Goal: Manage account settings

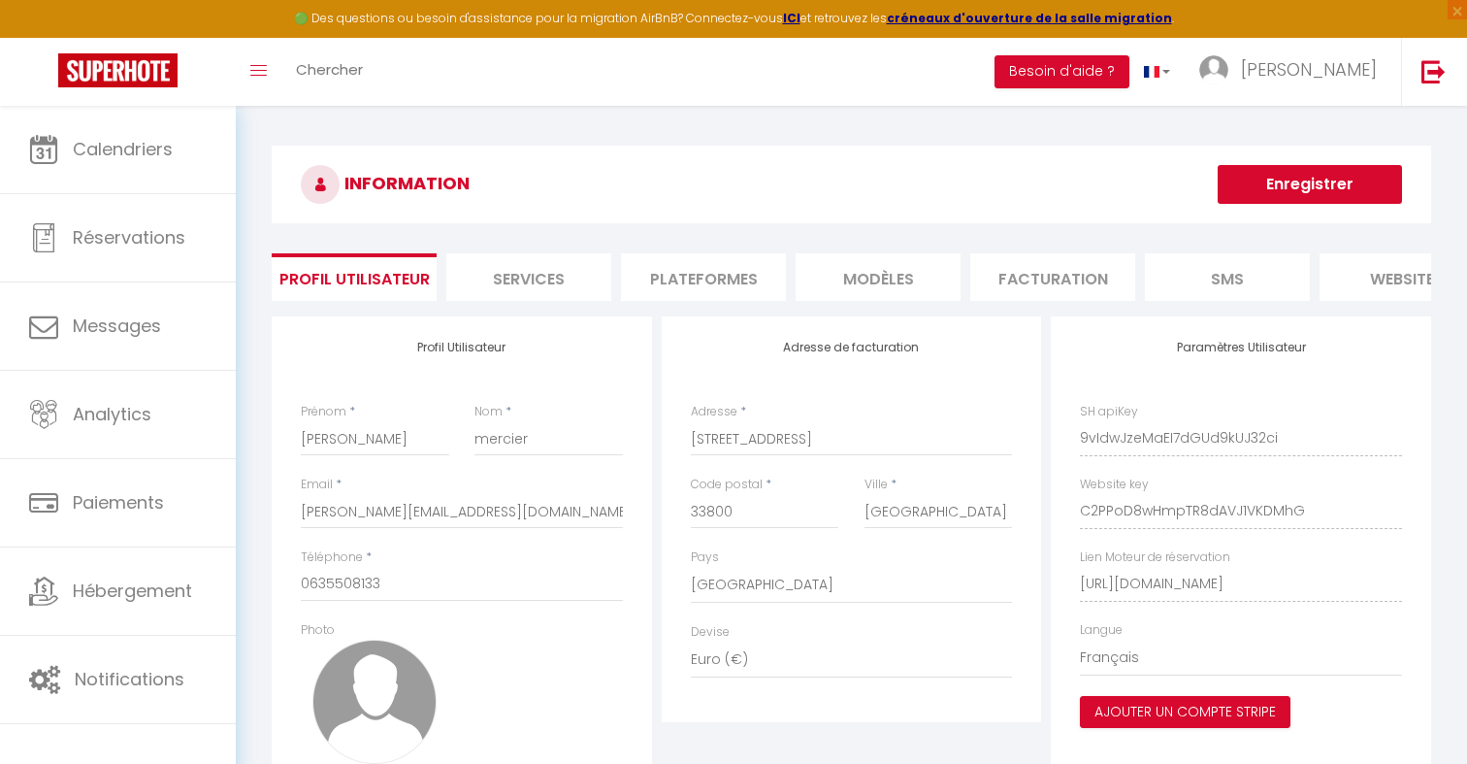
select select "28"
select select "fr"
click at [1429, 80] on img at bounding box center [1433, 71] width 24 height 24
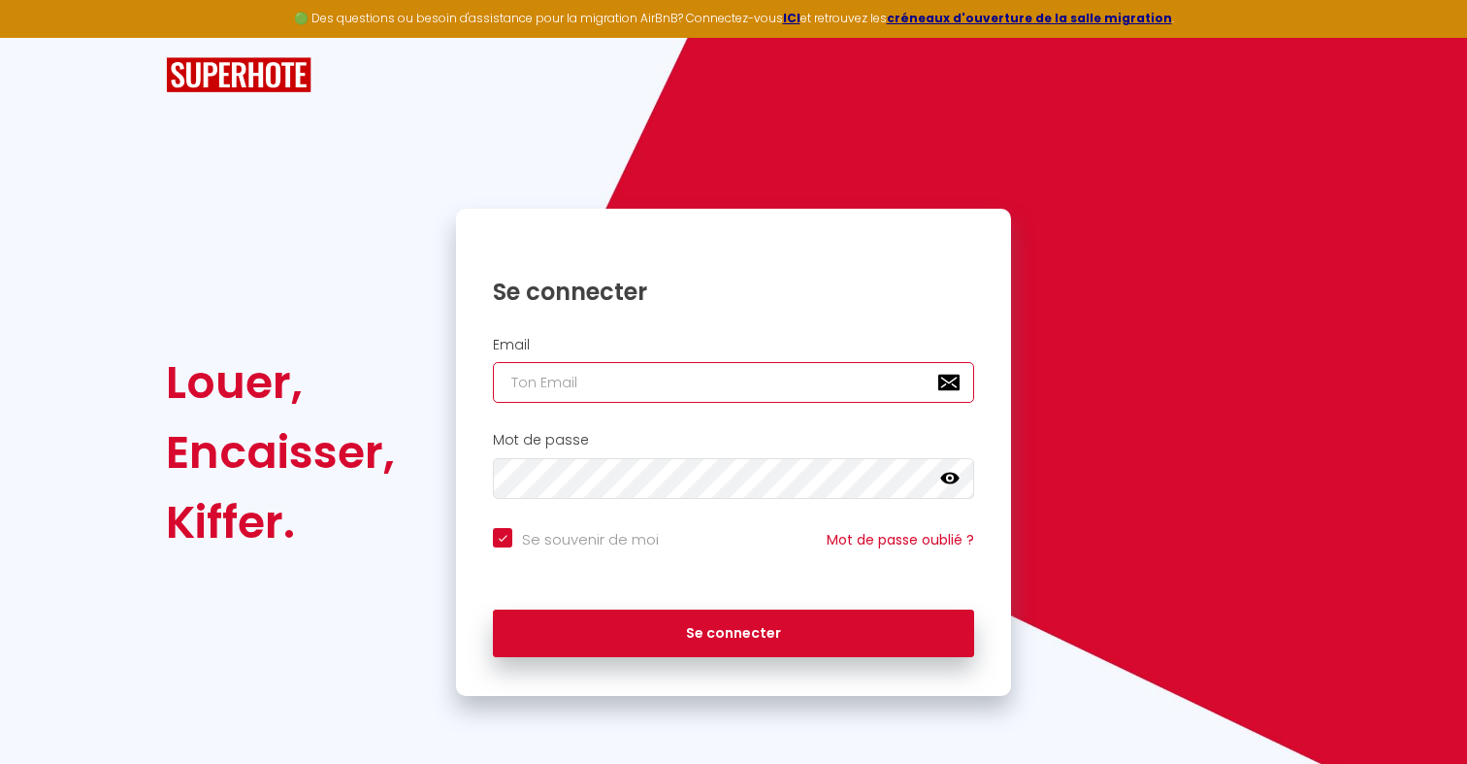
click at [685, 385] on input "email" at bounding box center [733, 382] width 481 height 41
paste input "[EMAIL_ADDRESS][PERSON_NAME][DOMAIN_NAME]"
type input "[EMAIL_ADDRESS][PERSON_NAME][DOMAIN_NAME]"
checkbox input "true"
type input "[EMAIL_ADDRESS][PERSON_NAME][DOMAIN_NAME]"
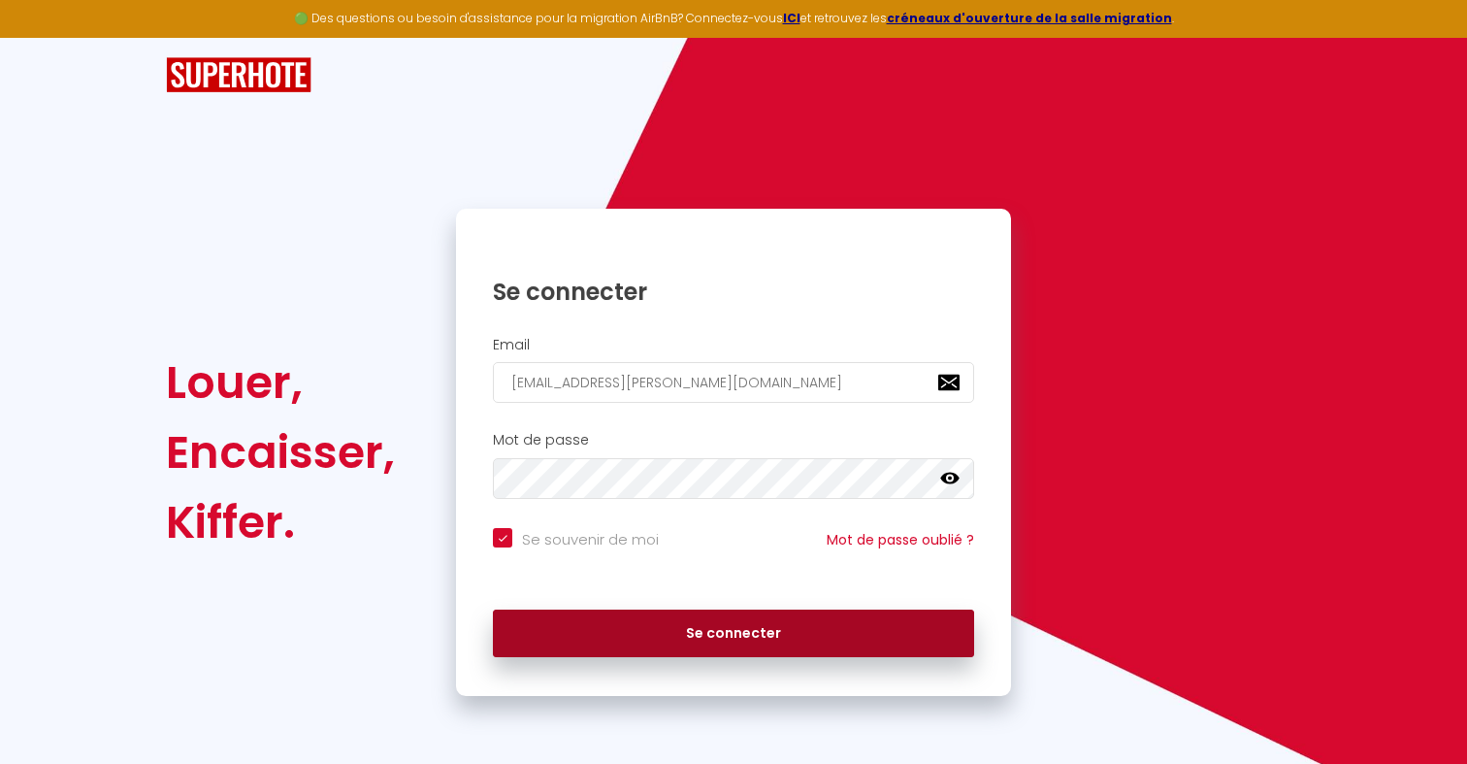
click at [658, 635] on button "Se connecter" at bounding box center [733, 633] width 481 height 49
checkbox input "true"
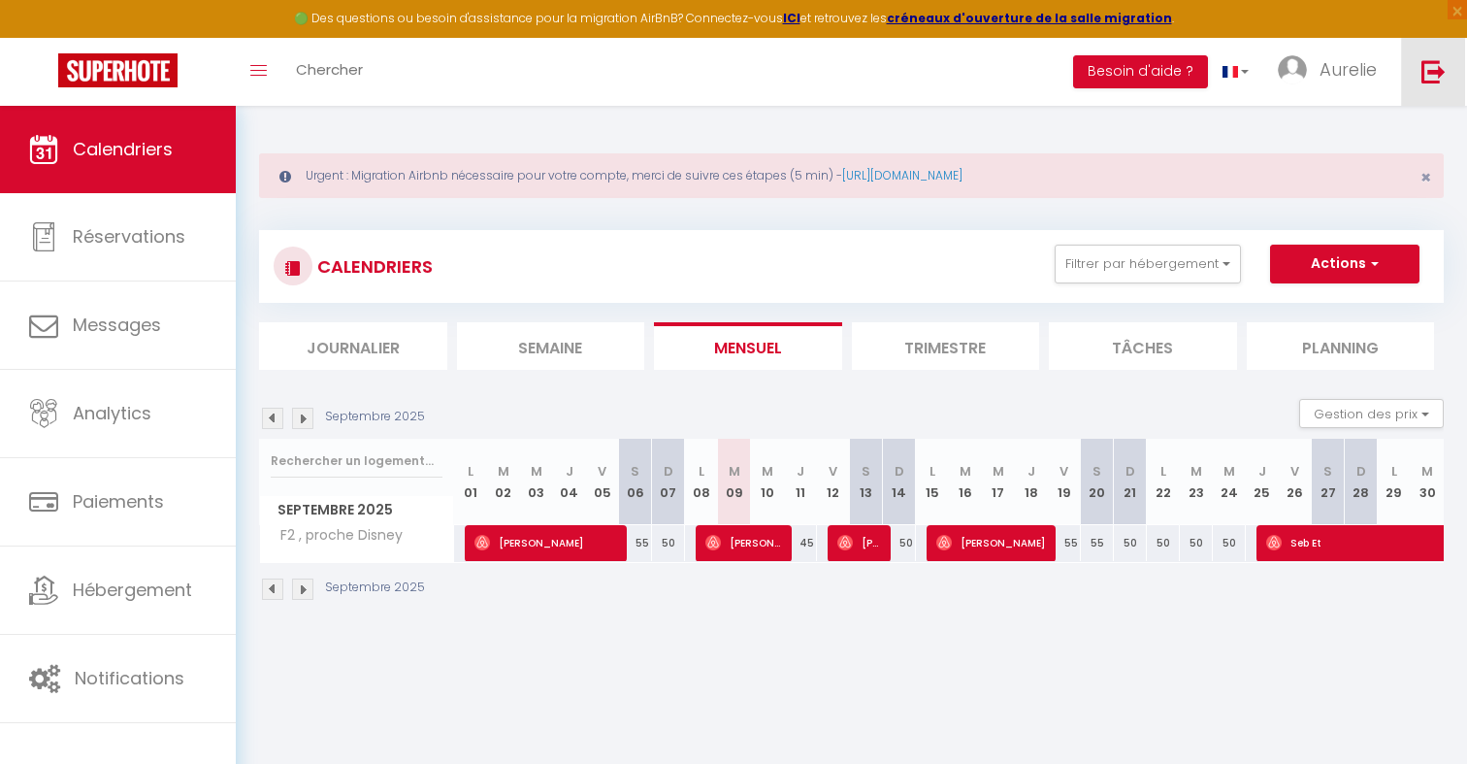
click at [1429, 85] on link at bounding box center [1433, 72] width 64 height 68
